Goal: Transaction & Acquisition: Download file/media

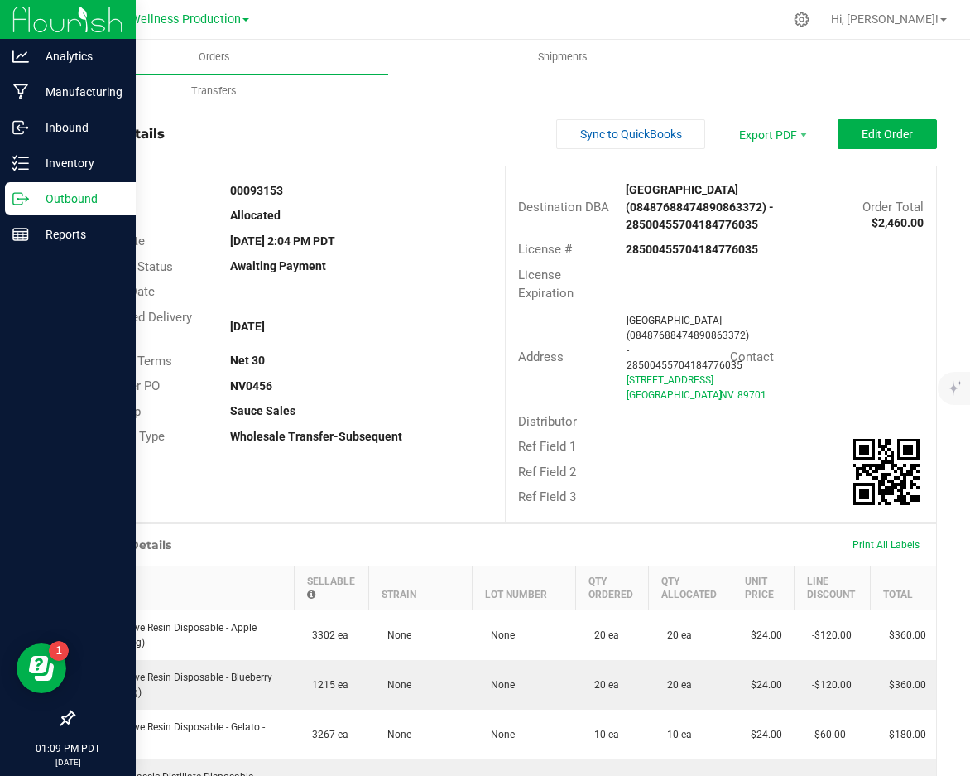
click at [50, 198] on p "Outbound" at bounding box center [78, 199] width 99 height 20
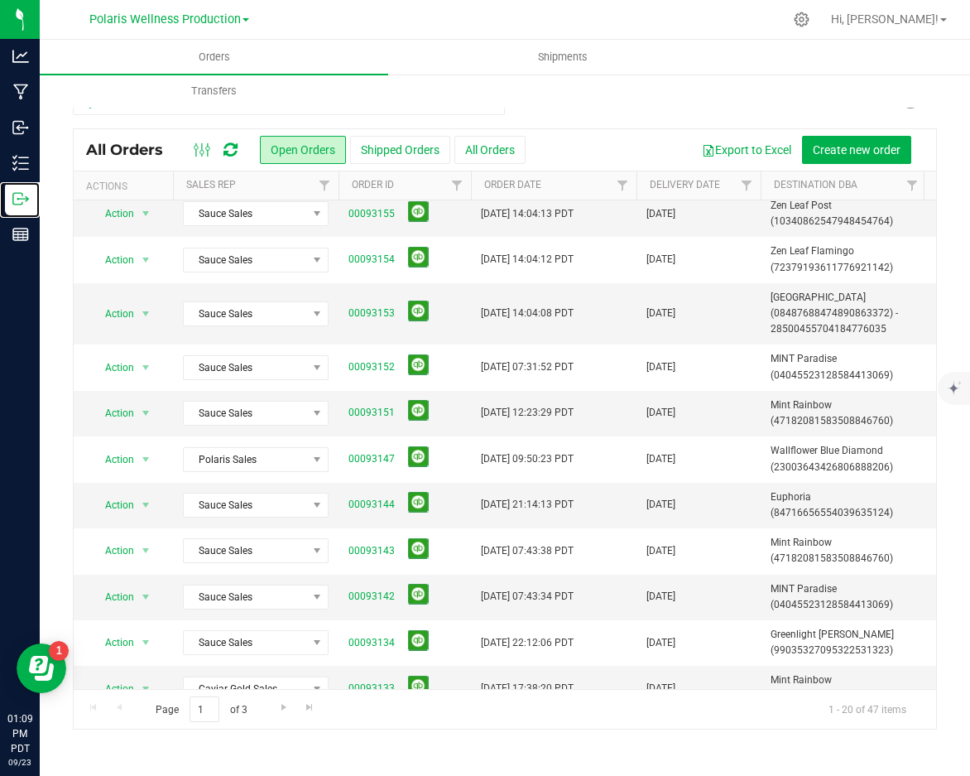
scroll to position [473, 0]
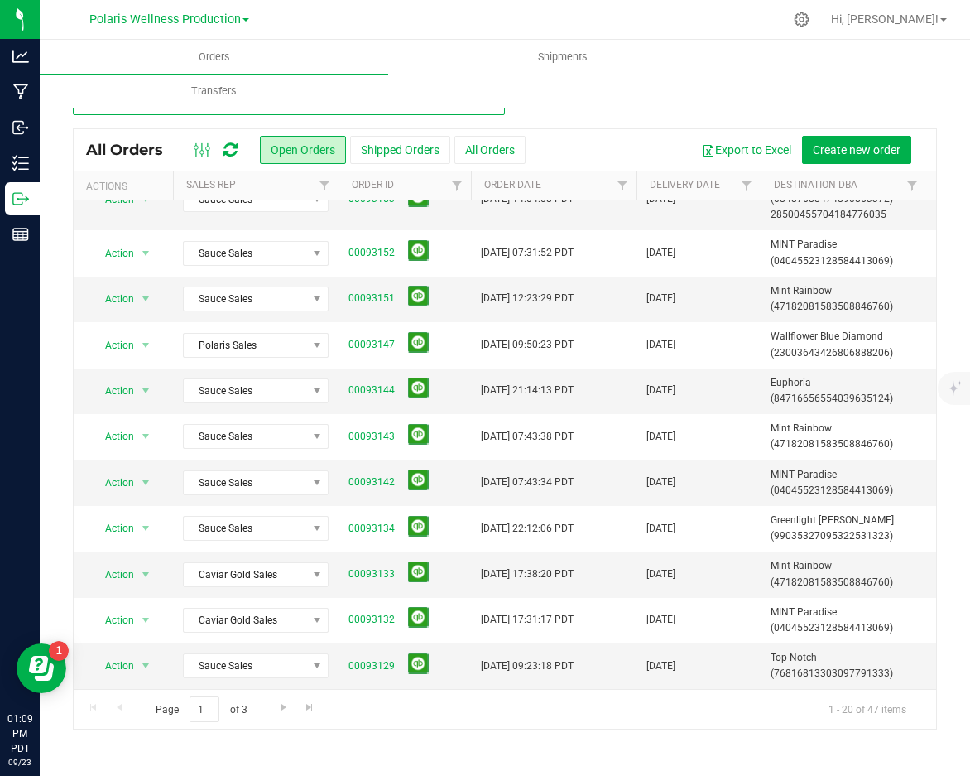
click at [446, 113] on input "text" at bounding box center [289, 102] width 432 height 25
click at [446, 113] on input "decatur" at bounding box center [289, 102] width 432 height 25
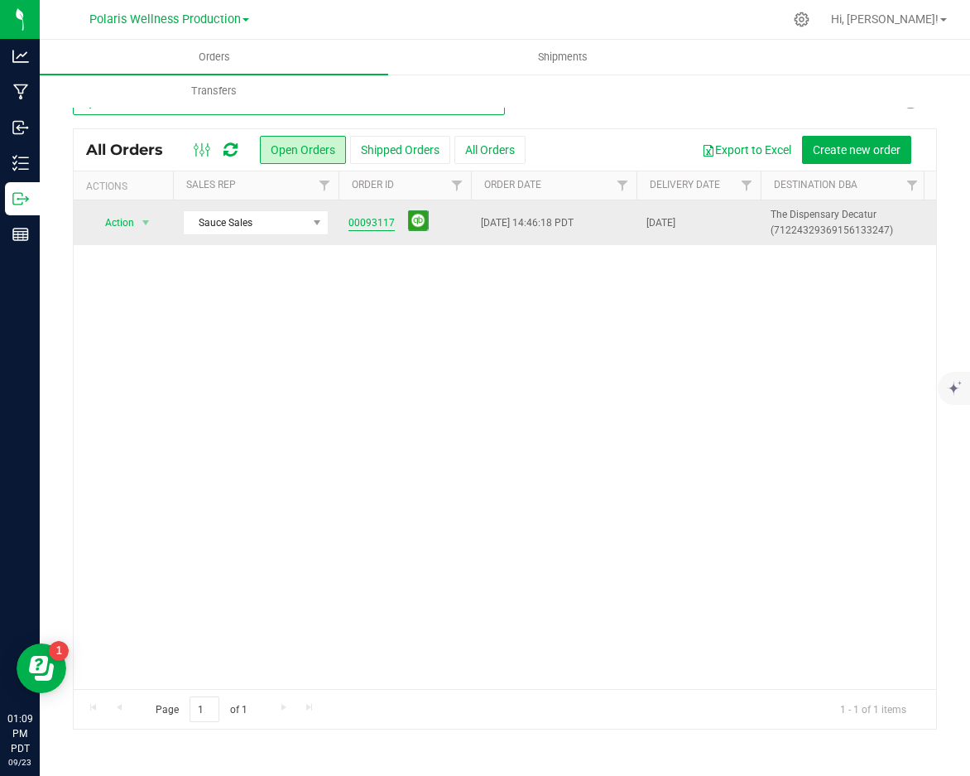
type input "decatur"
click at [387, 223] on link "00093117" at bounding box center [372, 223] width 46 height 16
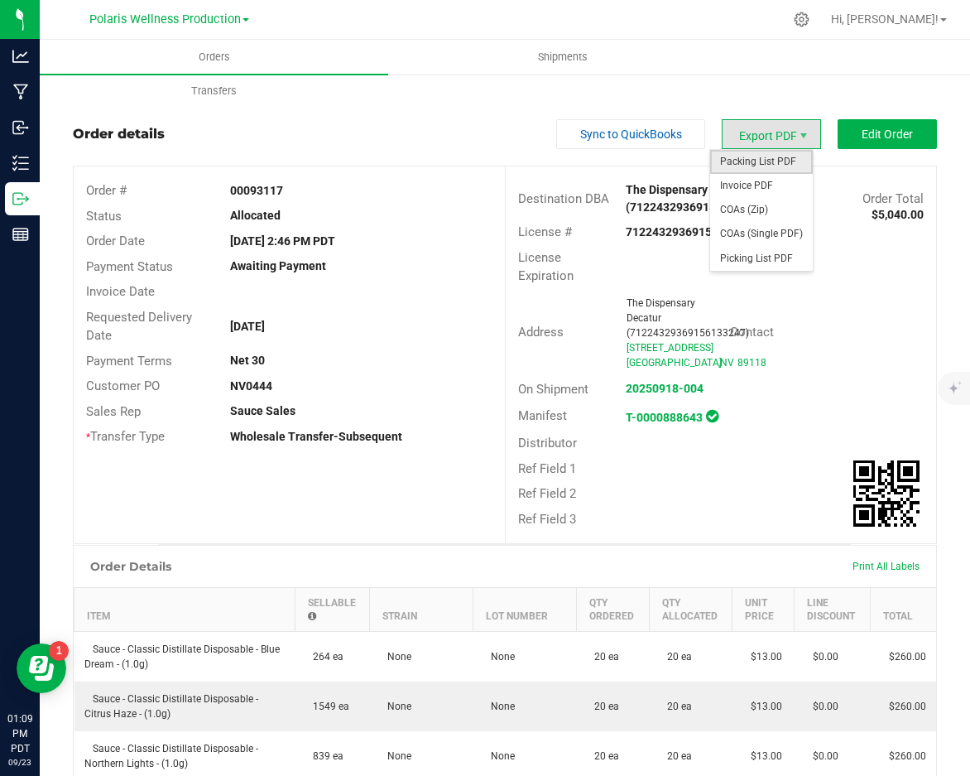
click at [782, 164] on span "Packing List PDF" at bounding box center [761, 162] width 103 height 24
